Goal: Task Accomplishment & Management: Manage account settings

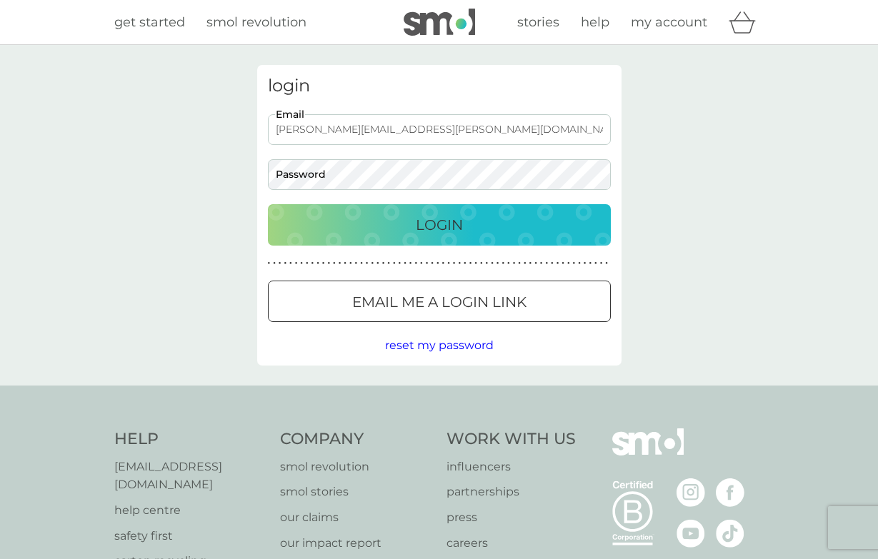
type input "[PERSON_NAME][EMAIL_ADDRESS][PERSON_NAME][DOMAIN_NAME]"
click at [430, 224] on p "Login" at bounding box center [439, 225] width 47 height 23
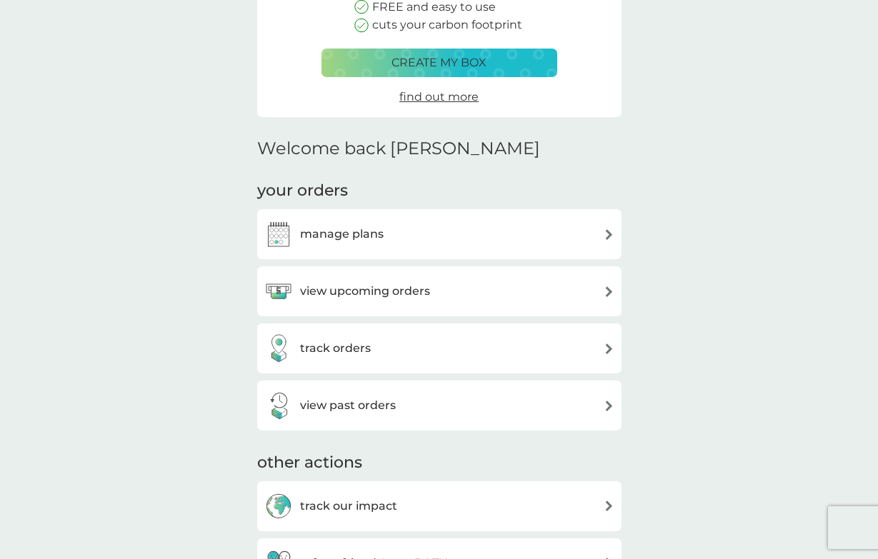
scroll to position [234, 0]
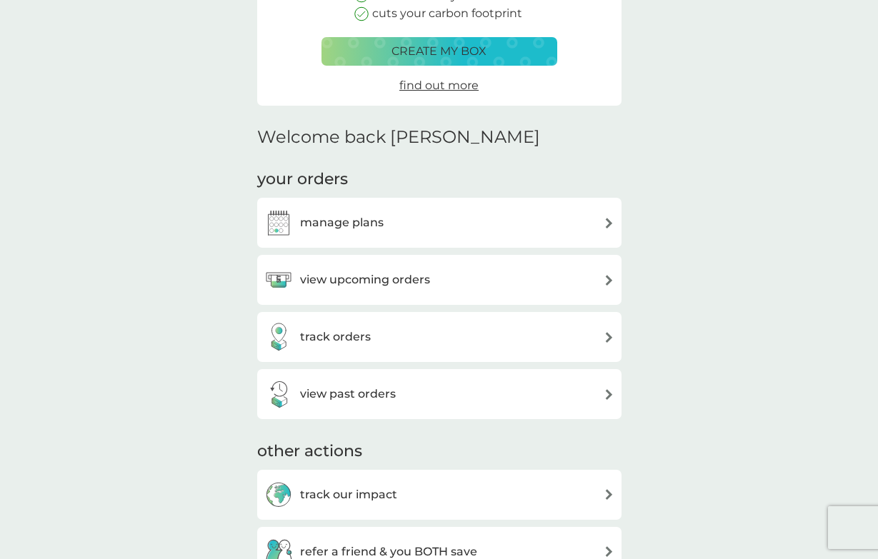
click at [601, 272] on div "view upcoming orders" at bounding box center [439, 280] width 350 height 29
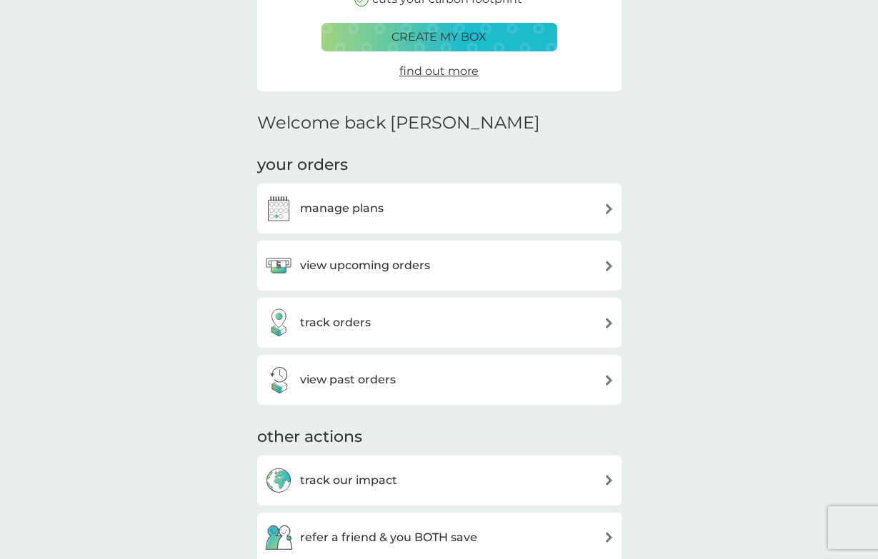
scroll to position [245, 0]
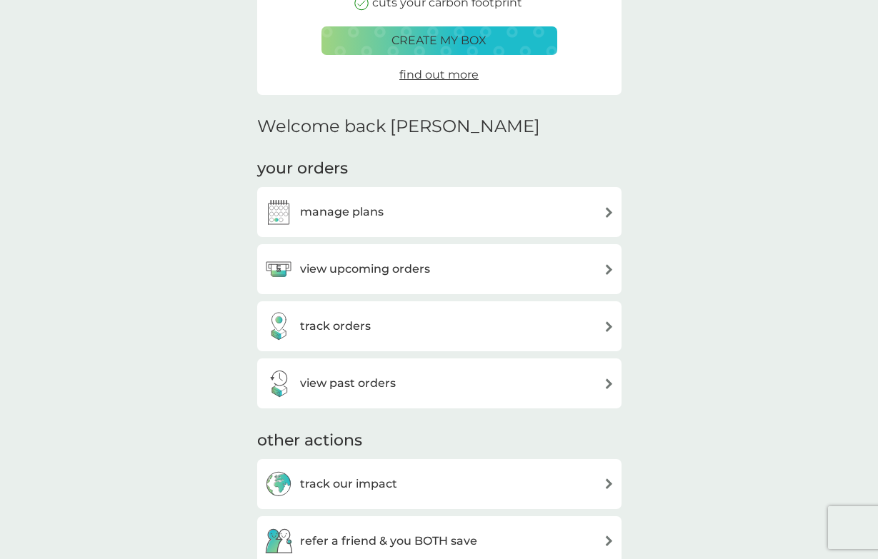
click at [353, 266] on h3 "view upcoming orders" at bounding box center [365, 269] width 130 height 19
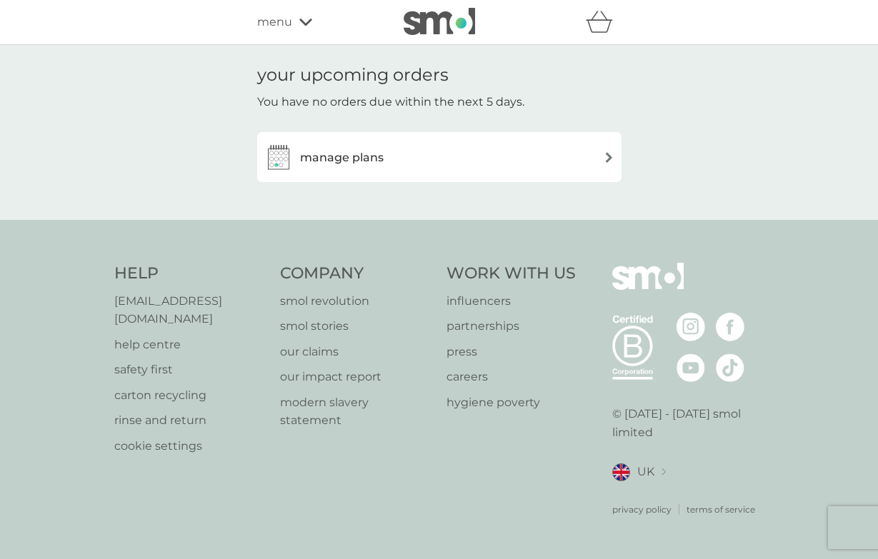
scroll to position [245, 0]
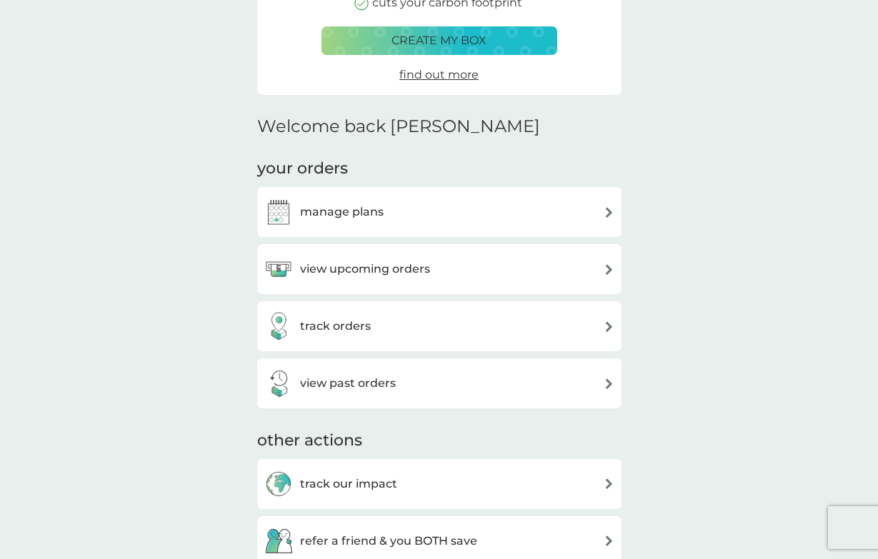
click at [368, 209] on h3 "manage plans" at bounding box center [342, 212] width 84 height 19
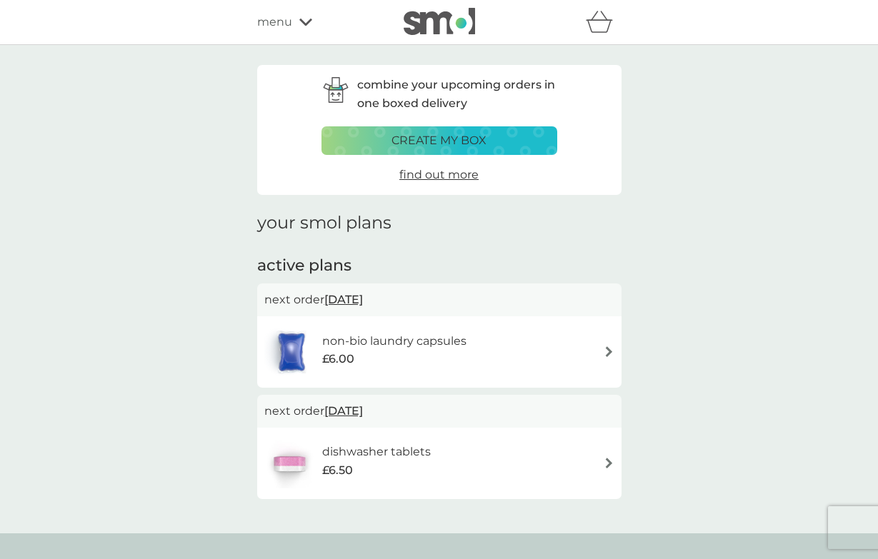
click at [610, 350] on img at bounding box center [609, 351] width 11 height 11
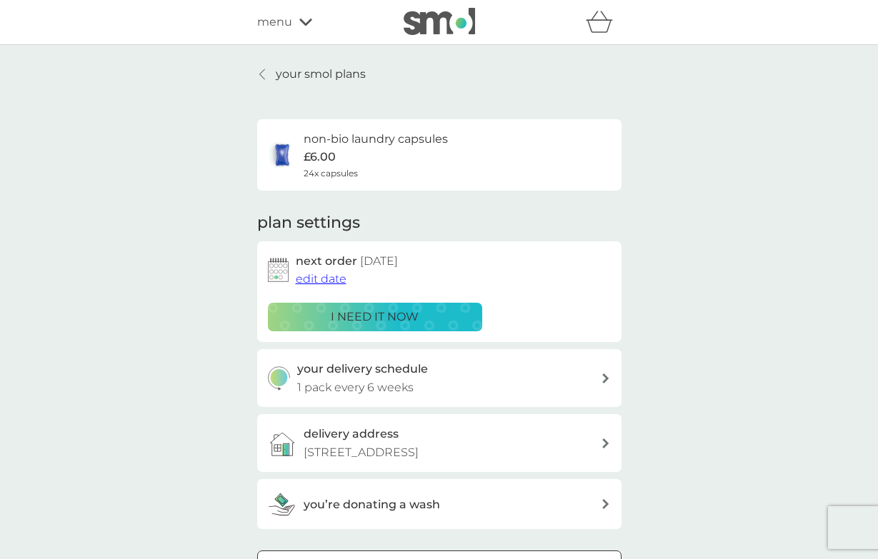
click at [331, 276] on span "edit date" at bounding box center [321, 279] width 51 height 14
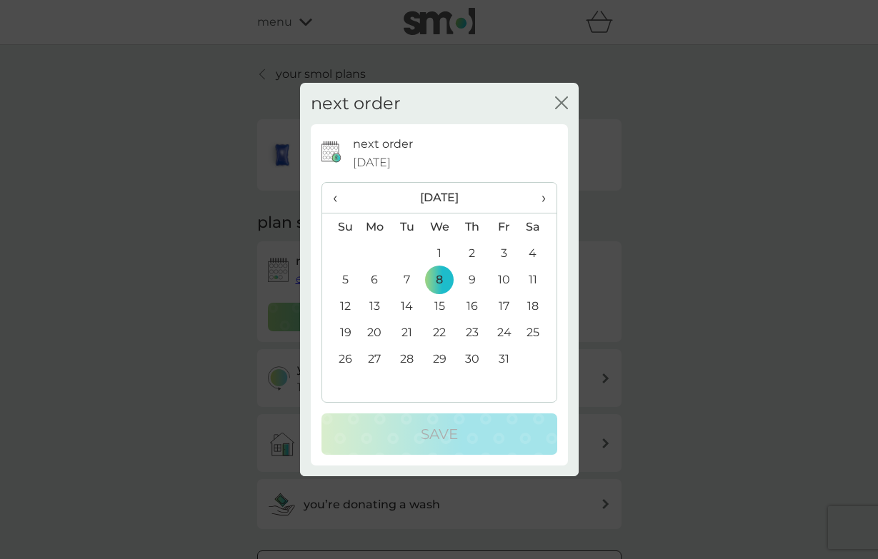
click at [339, 201] on span "‹" at bounding box center [340, 198] width 15 height 30
click at [473, 306] on td "18" at bounding box center [472, 306] width 32 height 26
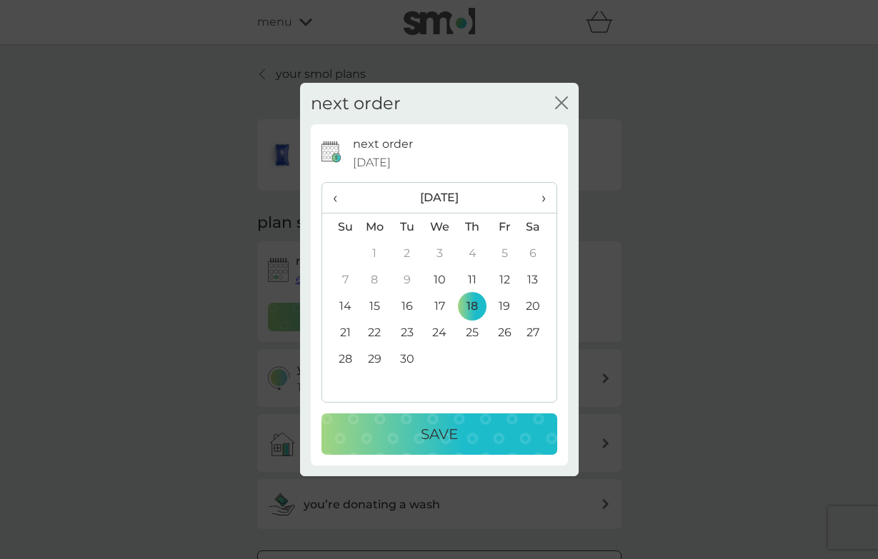
click at [431, 434] on p "Save" at bounding box center [439, 434] width 37 height 23
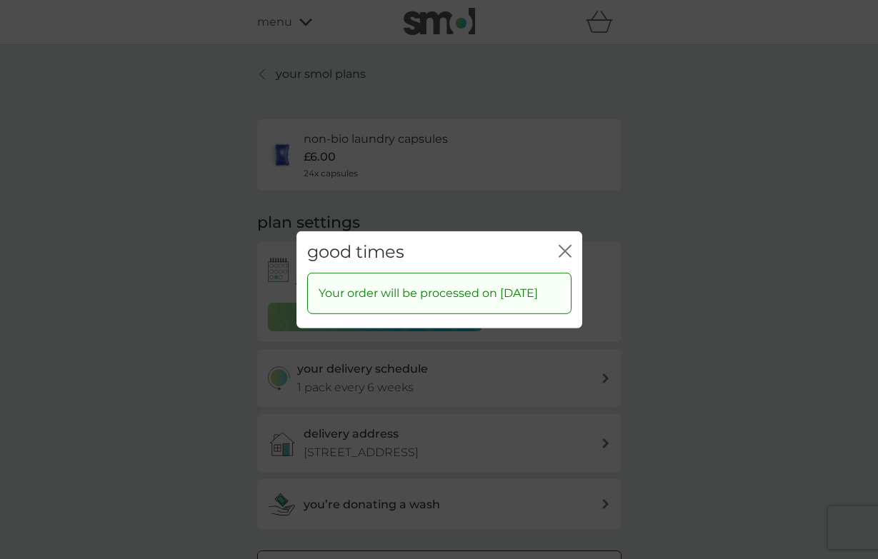
click at [566, 245] on icon "close" at bounding box center [568, 250] width 6 height 11
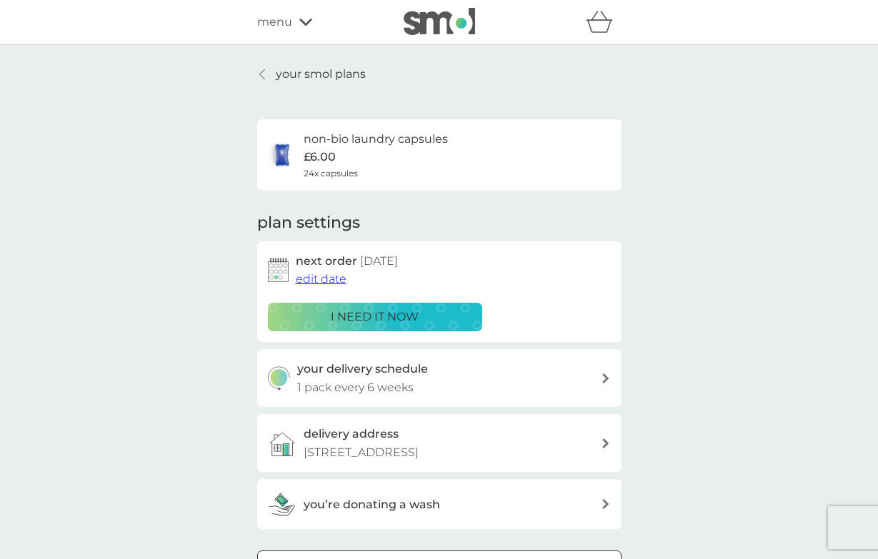
click at [282, 75] on p "your smol plans" at bounding box center [321, 74] width 90 height 19
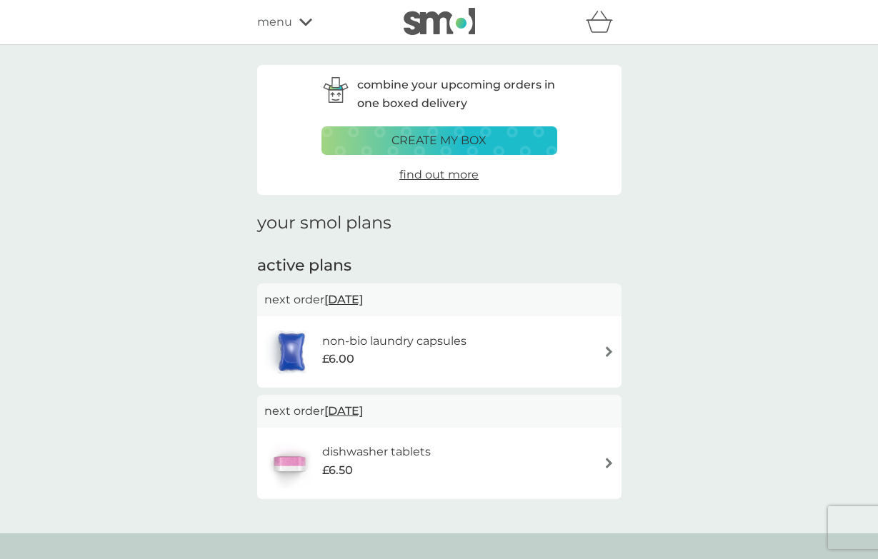
click at [608, 460] on img at bounding box center [609, 463] width 11 height 11
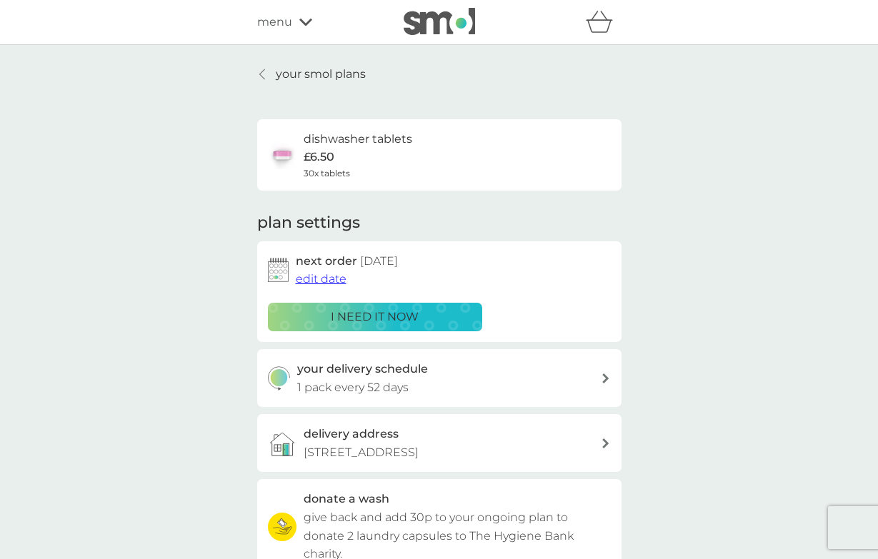
click at [319, 272] on span "edit date" at bounding box center [321, 279] width 51 height 14
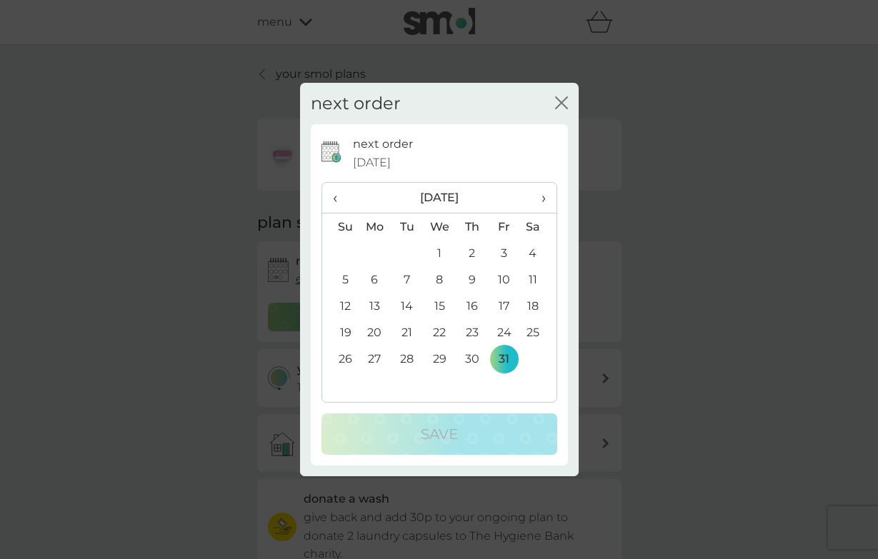
click at [336, 199] on span "‹" at bounding box center [340, 198] width 15 height 30
click at [472, 306] on td "18" at bounding box center [472, 306] width 32 height 26
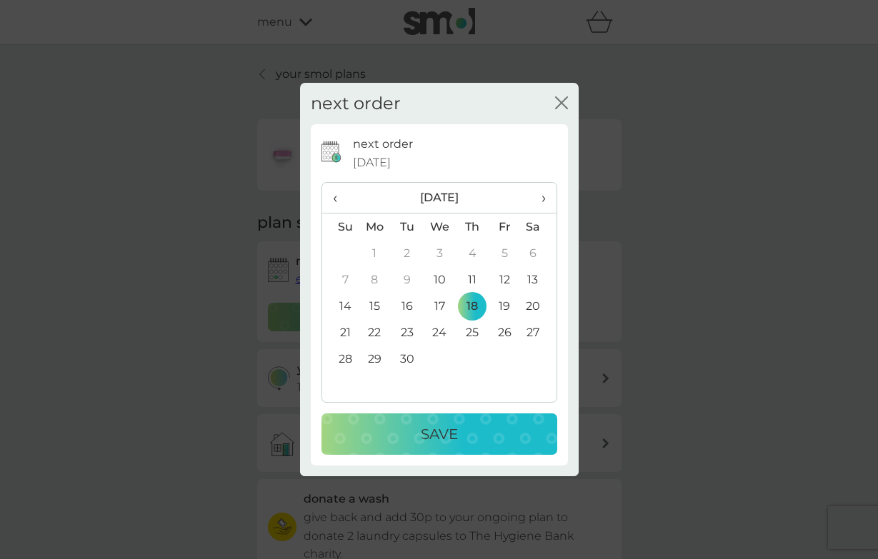
click at [440, 429] on p "Save" at bounding box center [439, 434] width 37 height 23
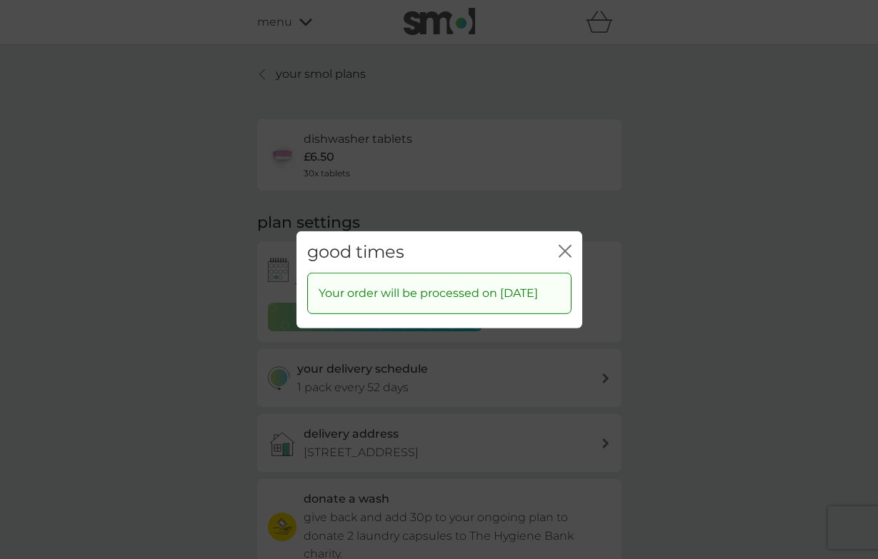
click at [565, 245] on icon "close" at bounding box center [568, 250] width 6 height 11
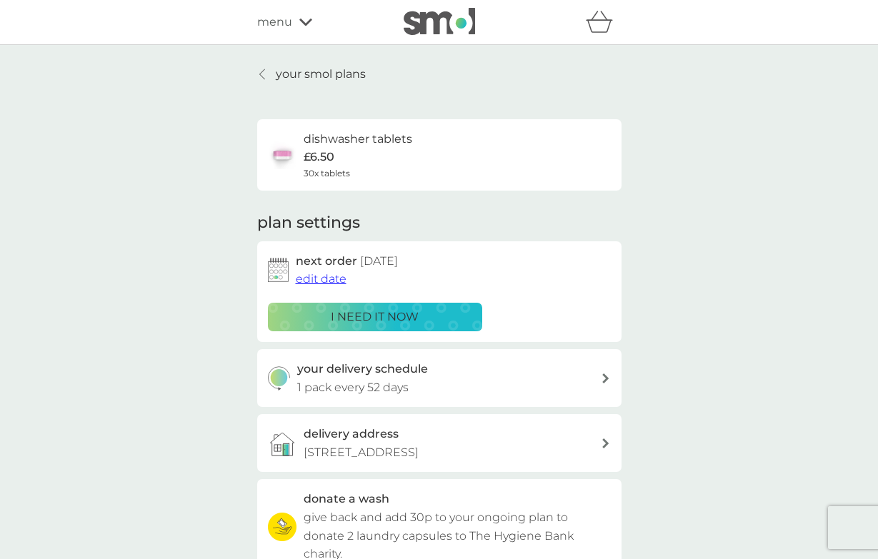
click at [285, 81] on p "your smol plans" at bounding box center [321, 74] width 90 height 19
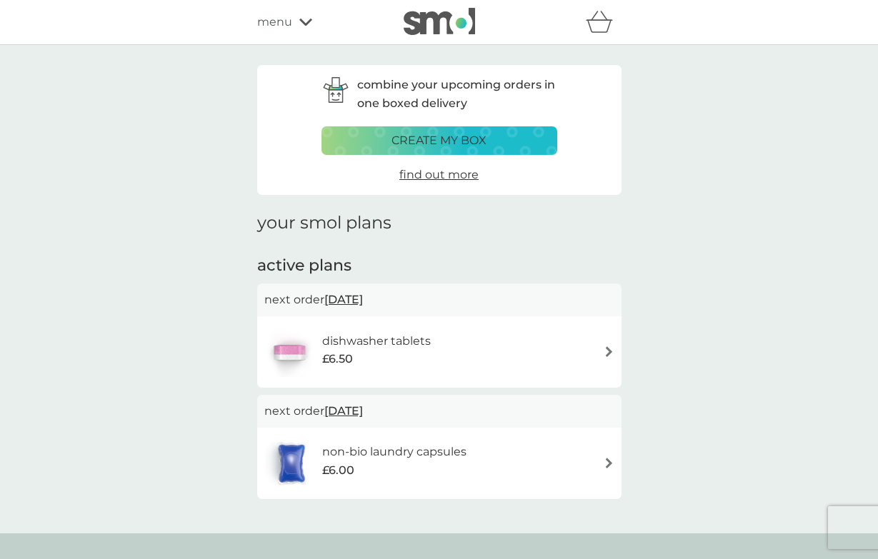
click at [309, 22] on icon at bounding box center [305, 22] width 13 height 7
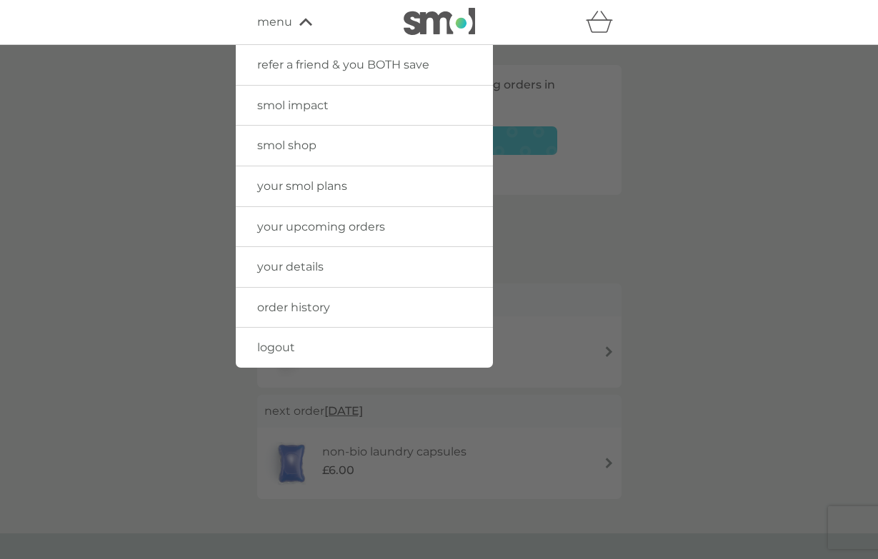
click at [269, 344] on span "logout" at bounding box center [276, 348] width 38 height 14
